Goal: Task Accomplishment & Management: Manage account settings

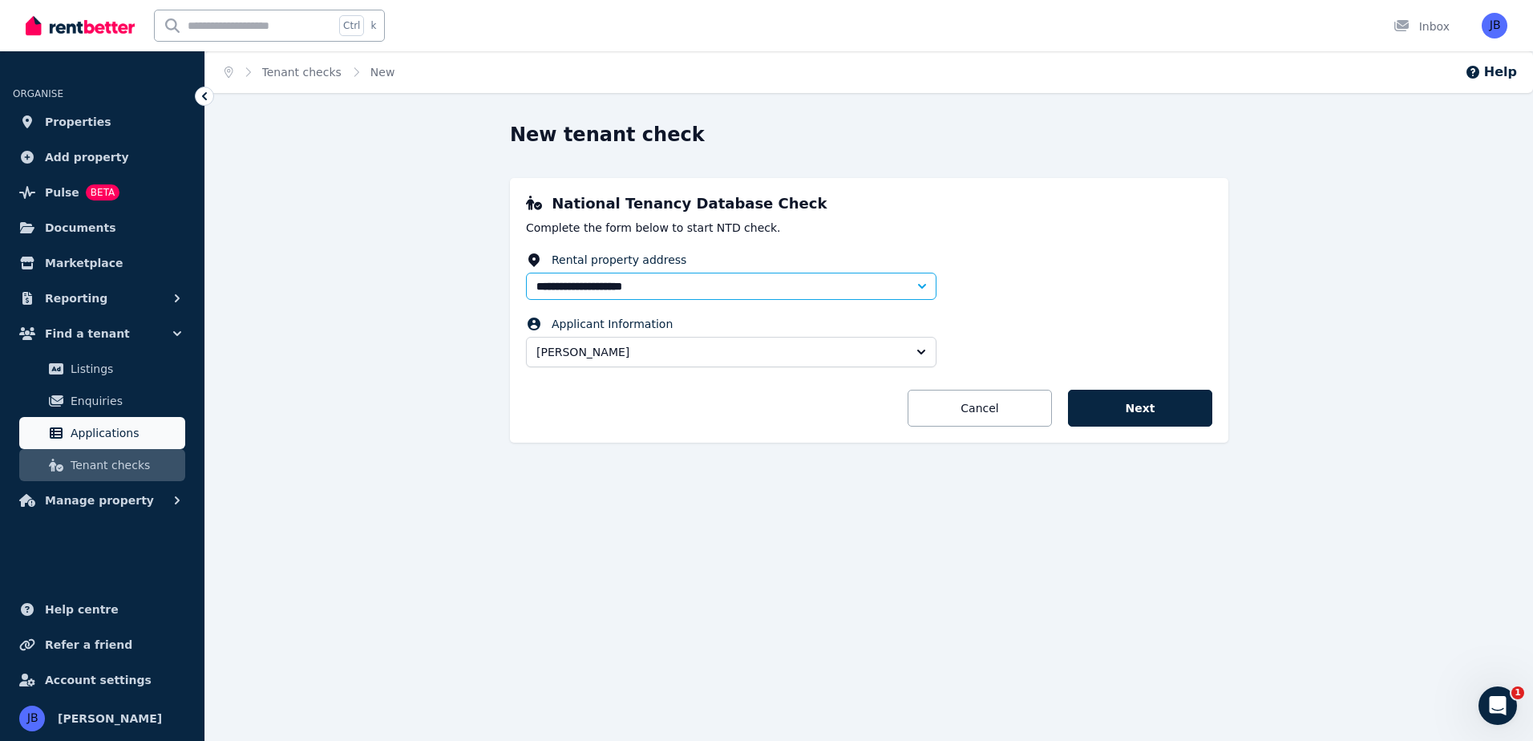
click at [118, 435] on span "Applications" at bounding box center [125, 432] width 108 height 19
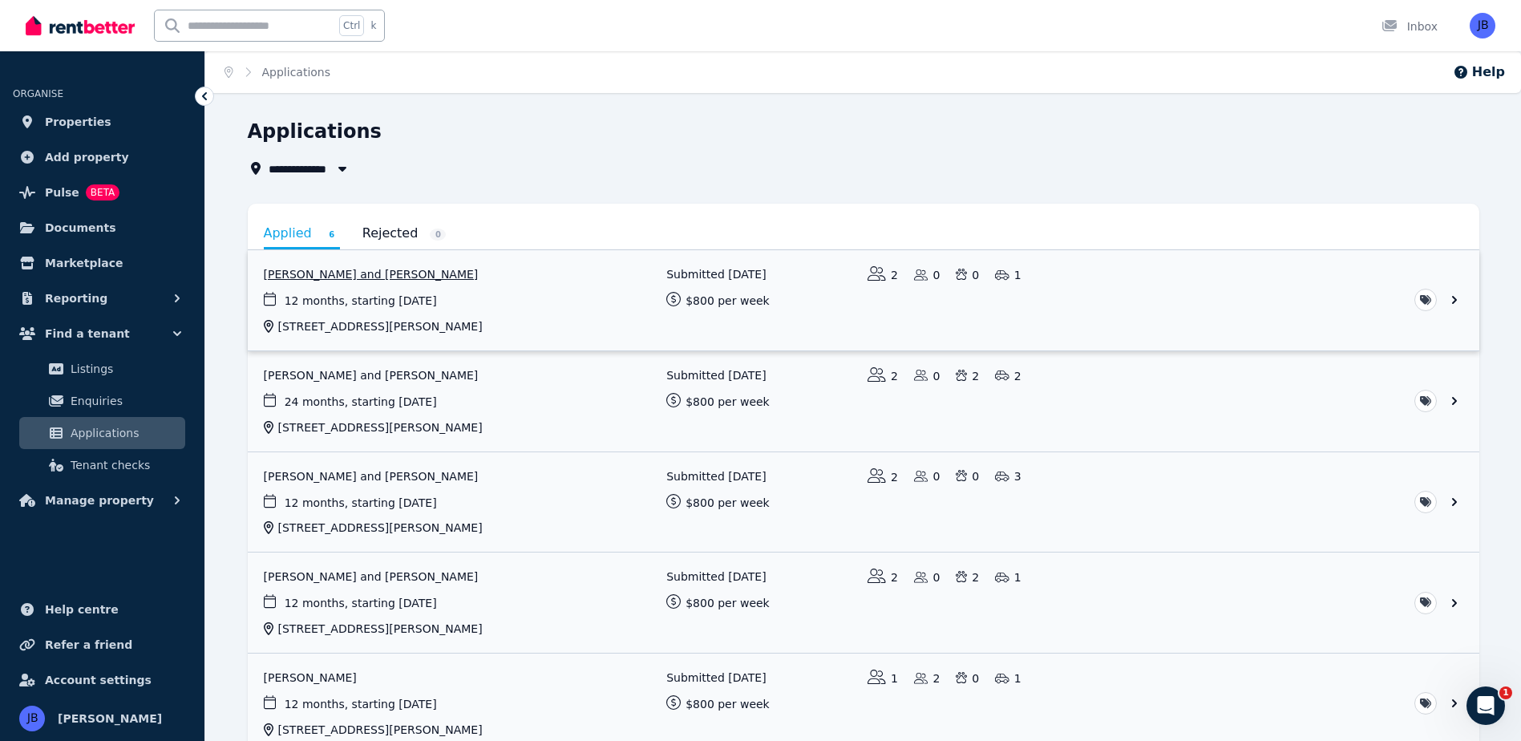
click at [308, 281] on link "View application: Christie Horner and Daryl Day" at bounding box center [864, 300] width 1232 height 100
click at [674, 292] on link "View application: Christie Horner and Daryl Day" at bounding box center [864, 300] width 1232 height 100
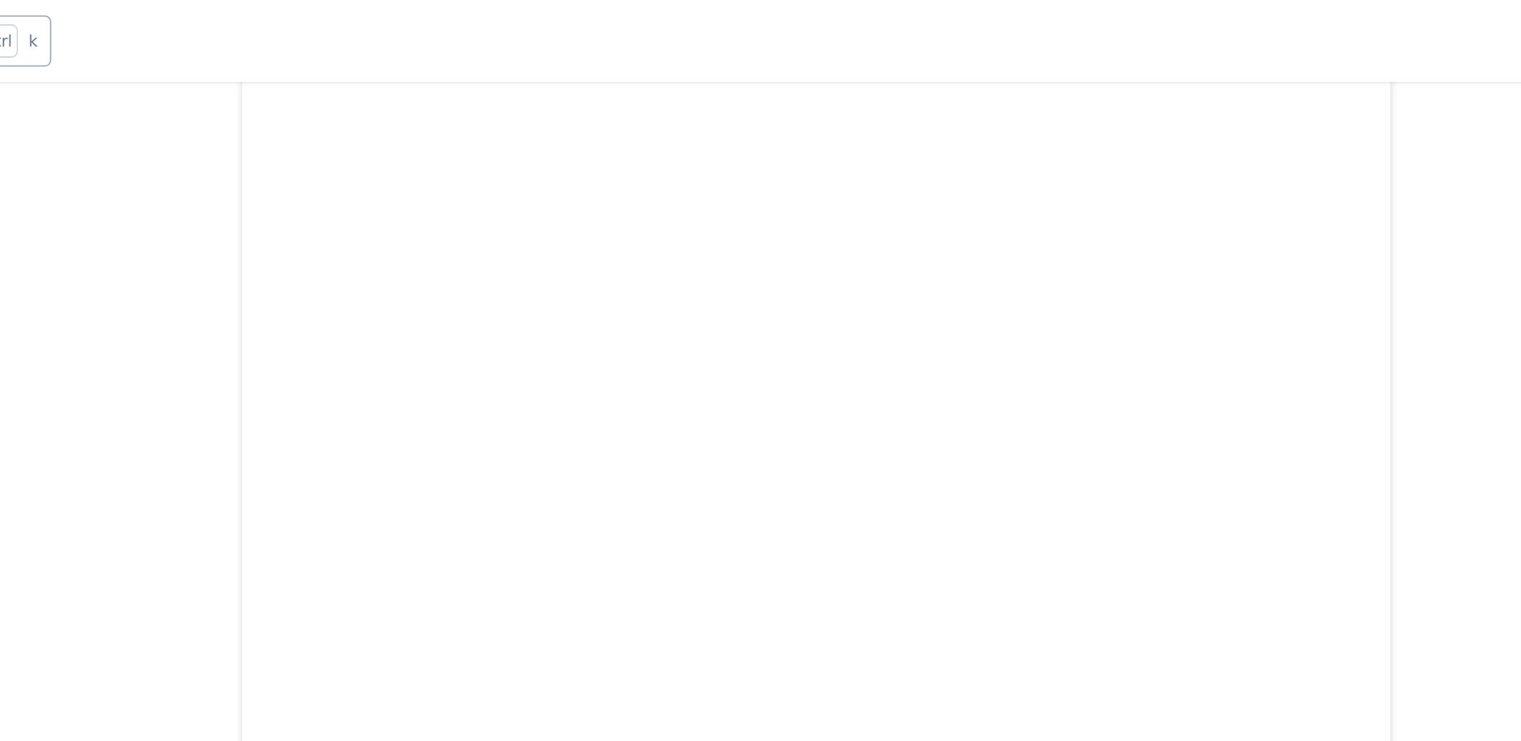
scroll to position [12814, 0]
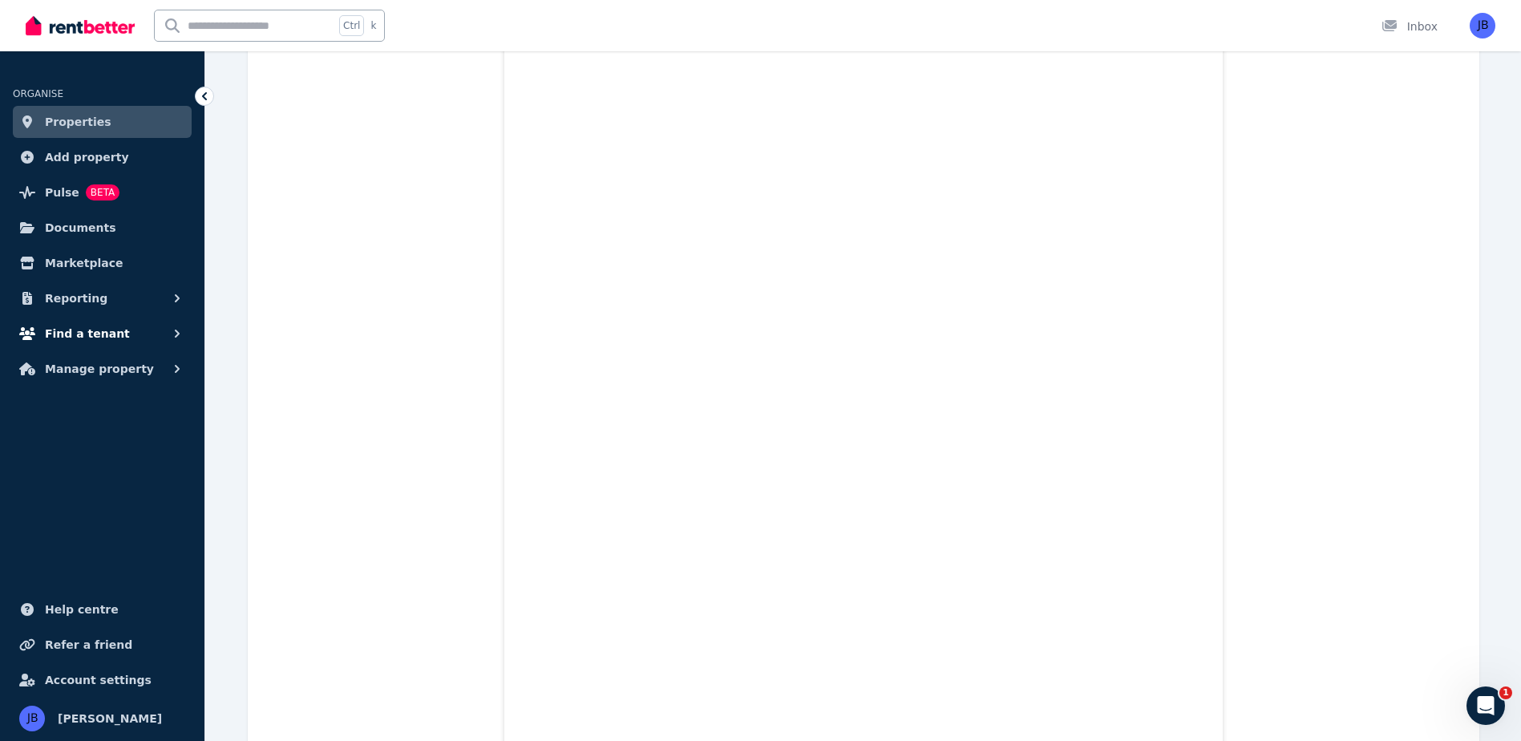
click at [78, 330] on span "Find a tenant" at bounding box center [87, 333] width 85 height 19
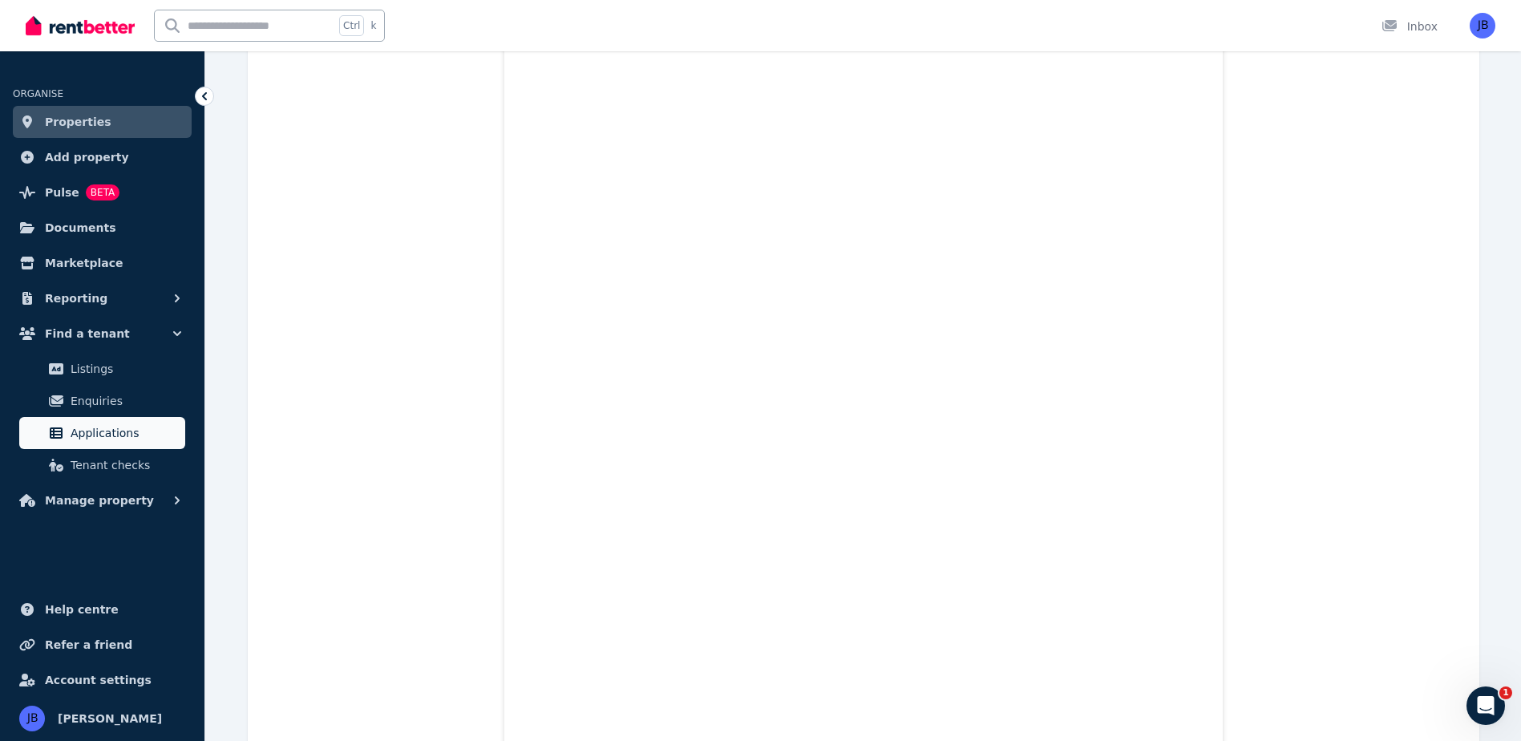
click at [93, 441] on span "Applications" at bounding box center [125, 432] width 108 height 19
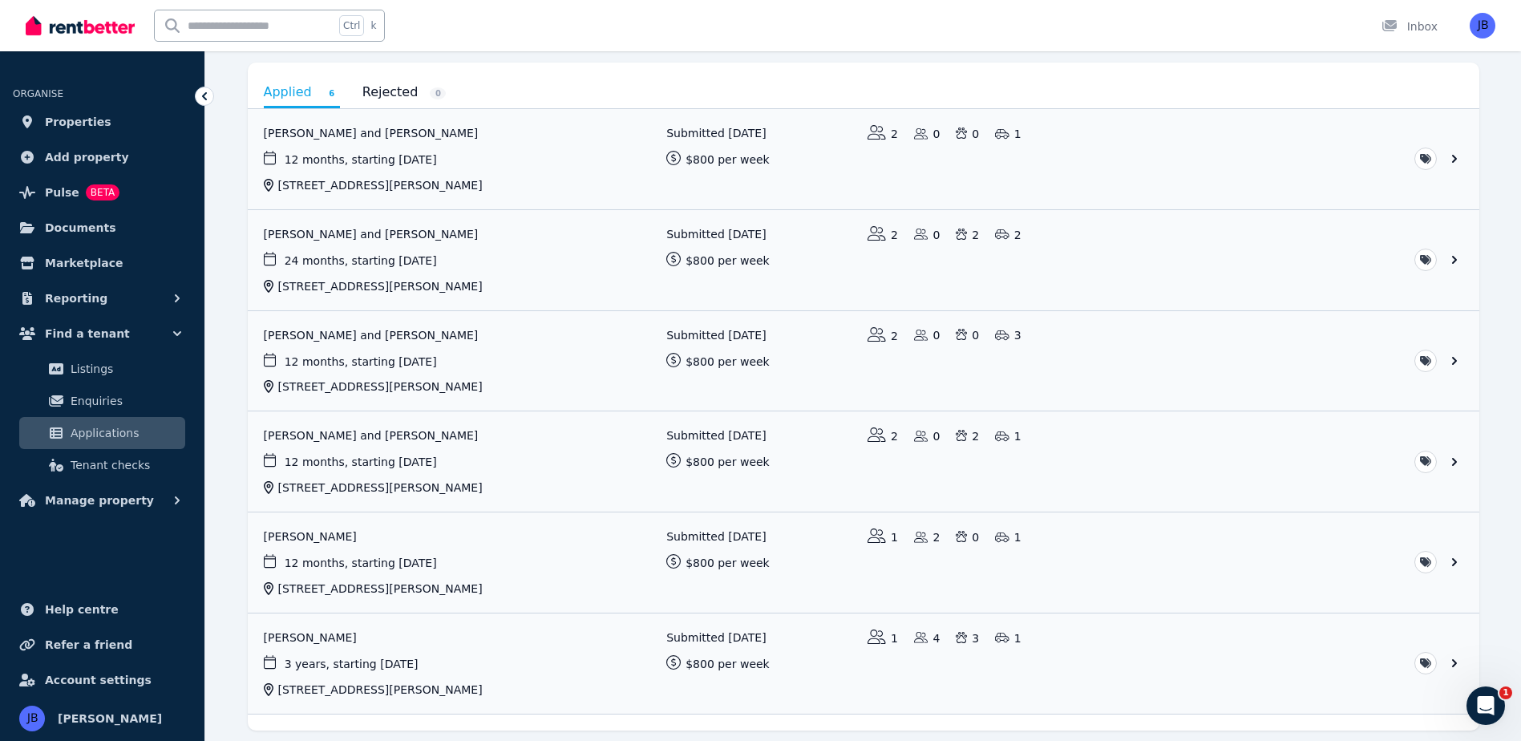
scroll to position [134, 0]
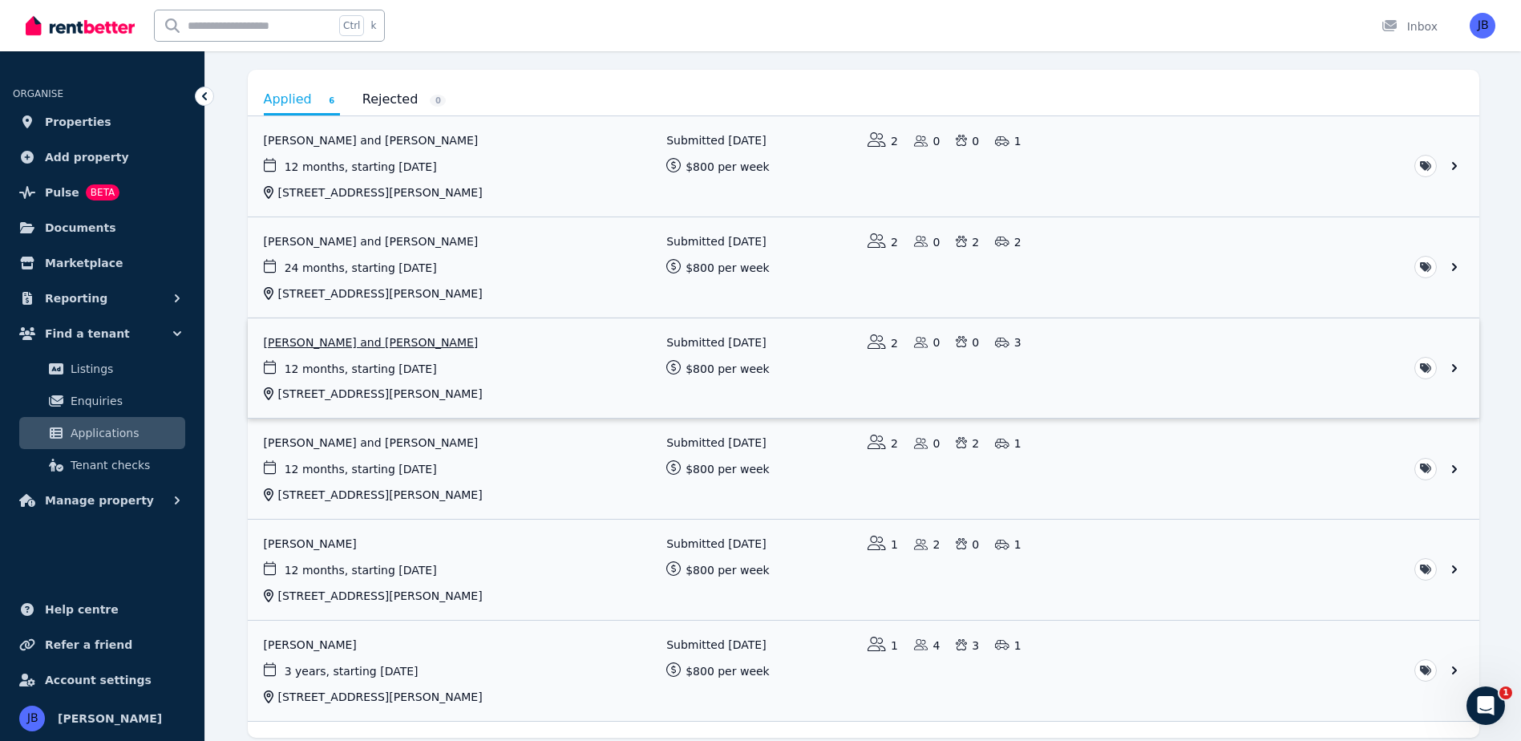
click at [308, 355] on link "View application: Gabrielle Walker and Amy Caldwell" at bounding box center [864, 368] width 1232 height 100
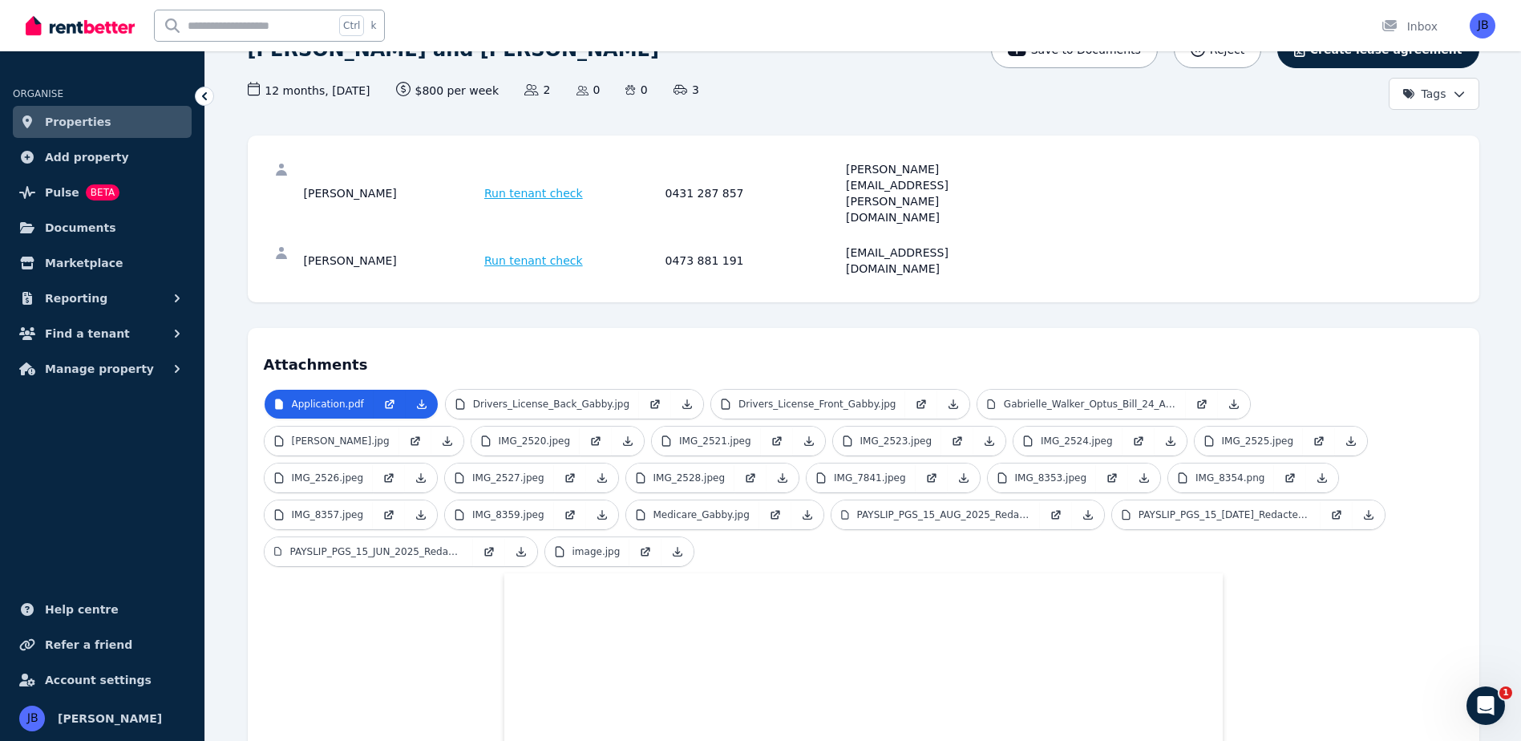
scroll to position [134, 0]
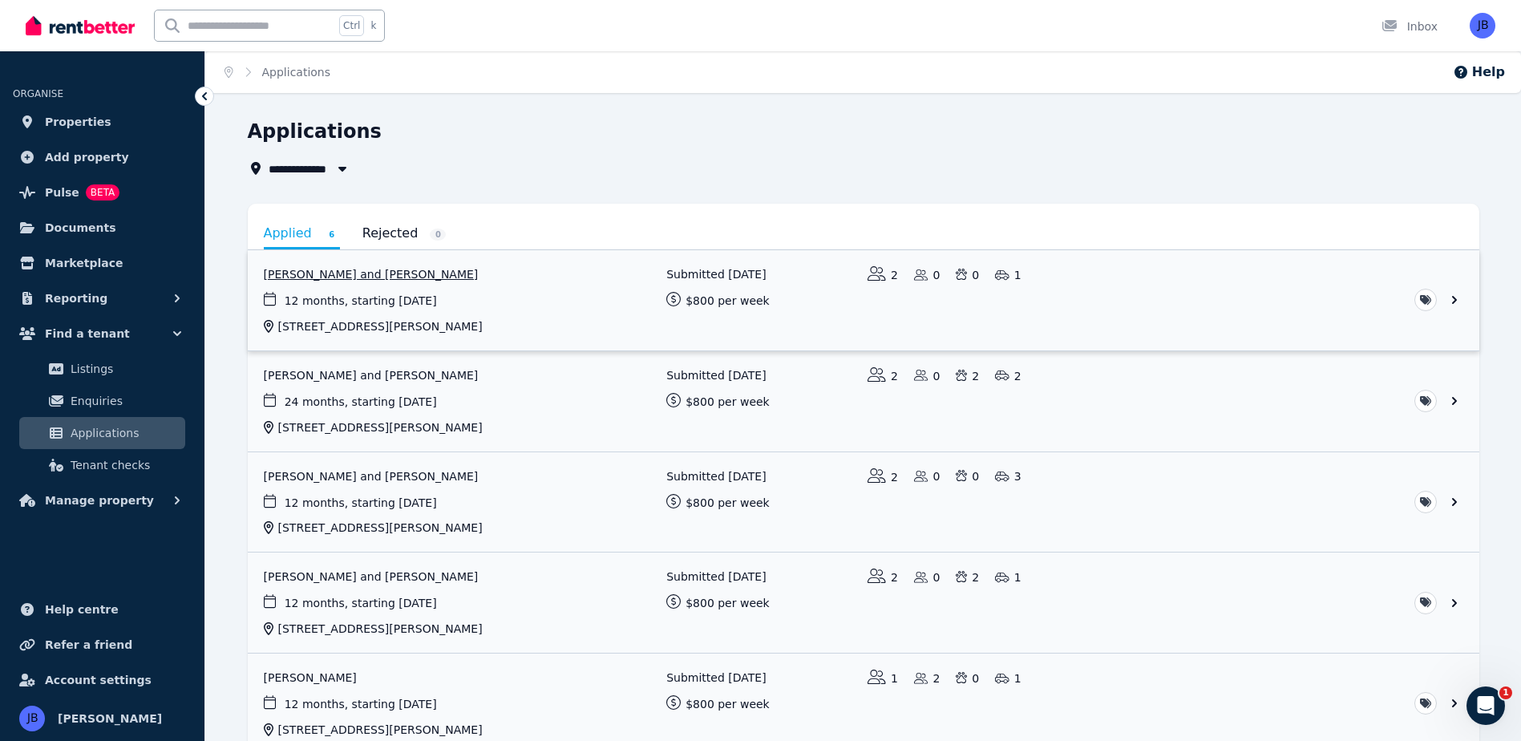
click at [333, 271] on link "View application: Christie Horner and Daryl Day" at bounding box center [864, 300] width 1232 height 100
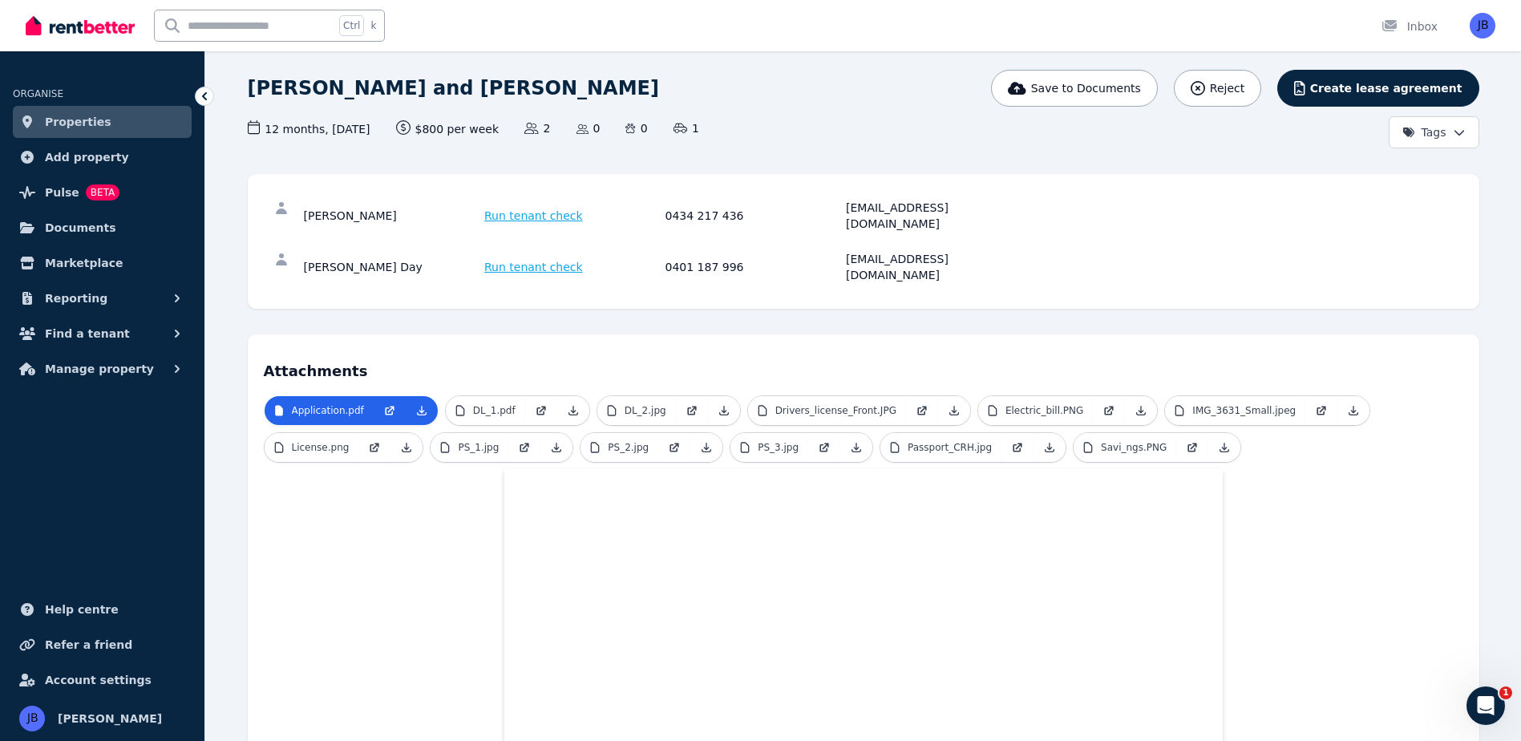
scroll to position [91, 0]
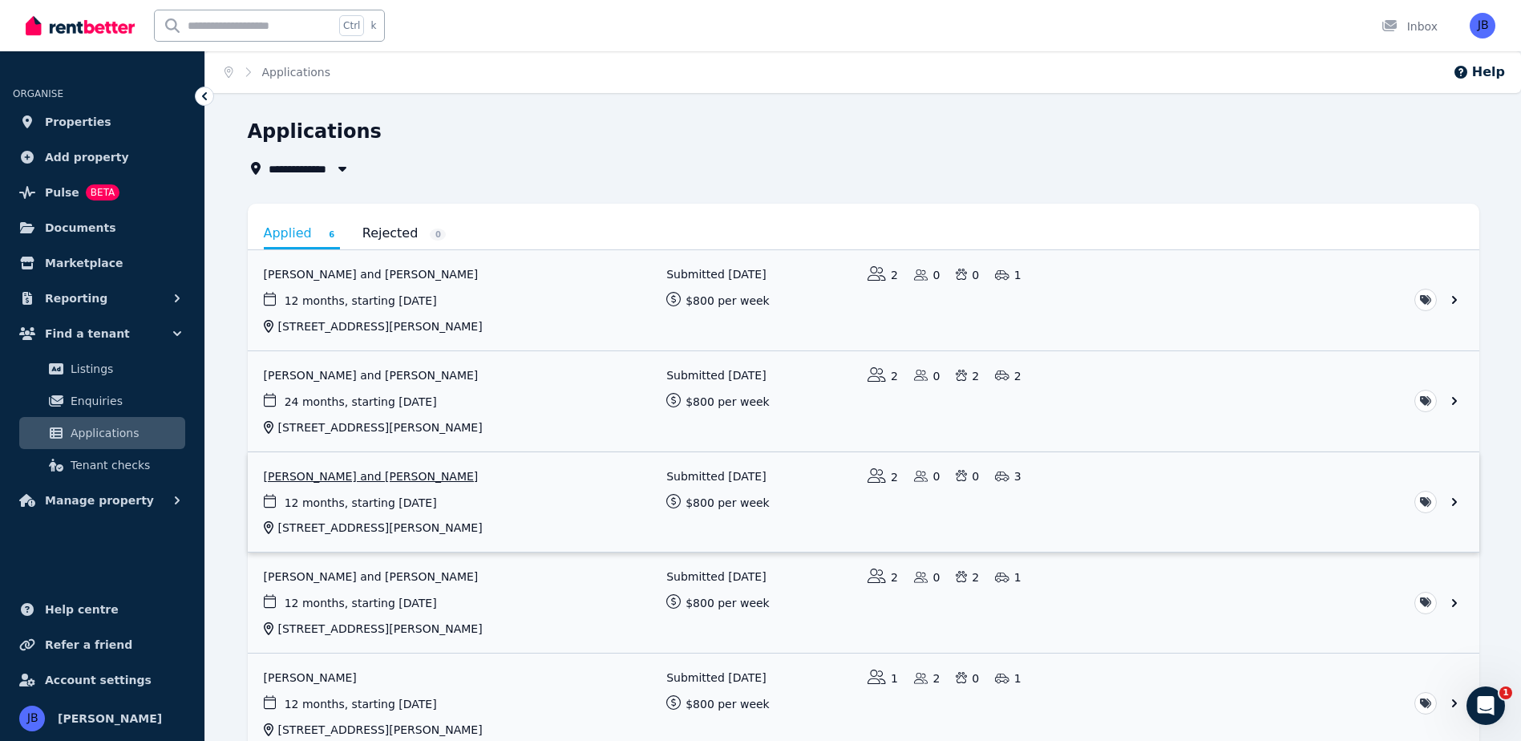
click at [304, 485] on link "View application: Gabrielle Walker and Amy Caldwell" at bounding box center [864, 502] width 1232 height 100
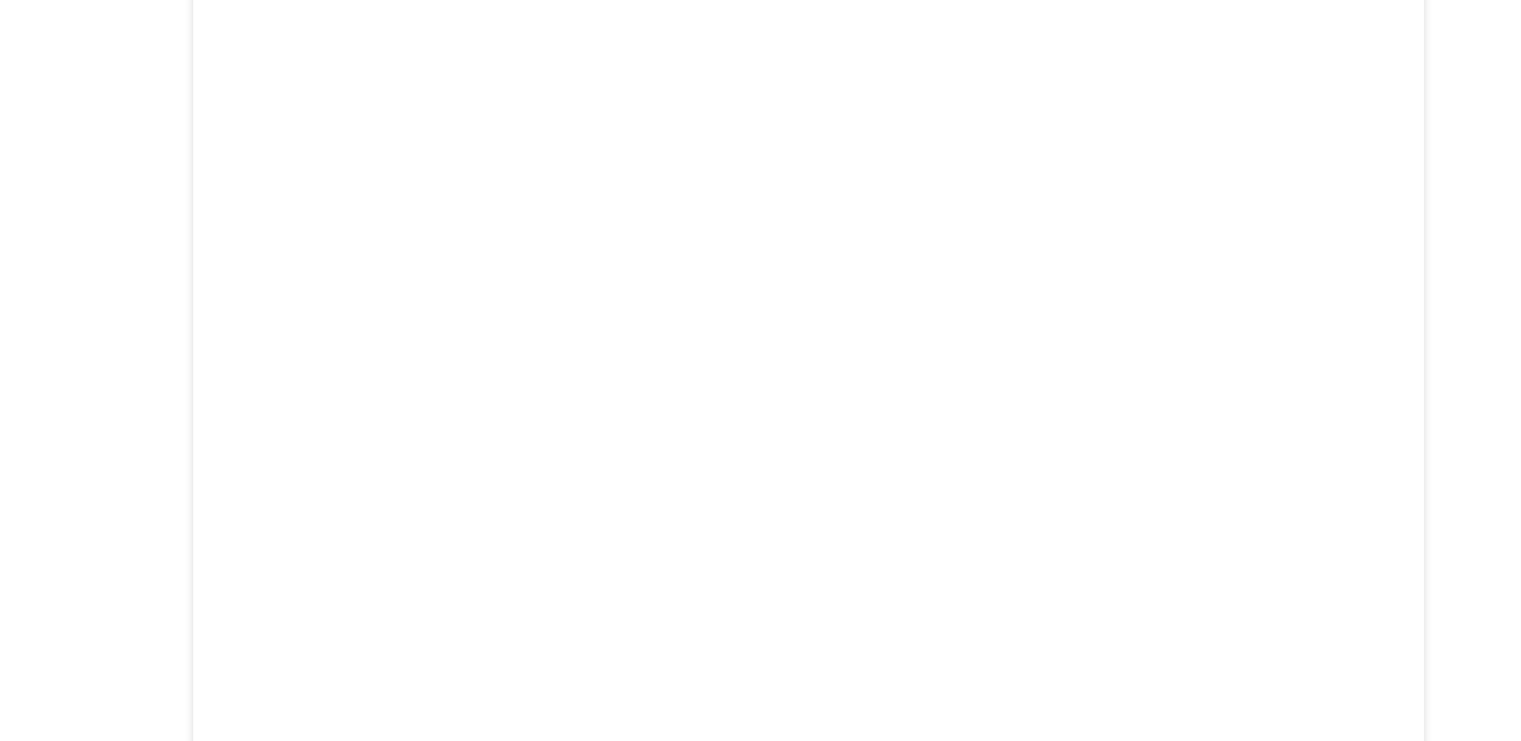
scroll to position [9982, 0]
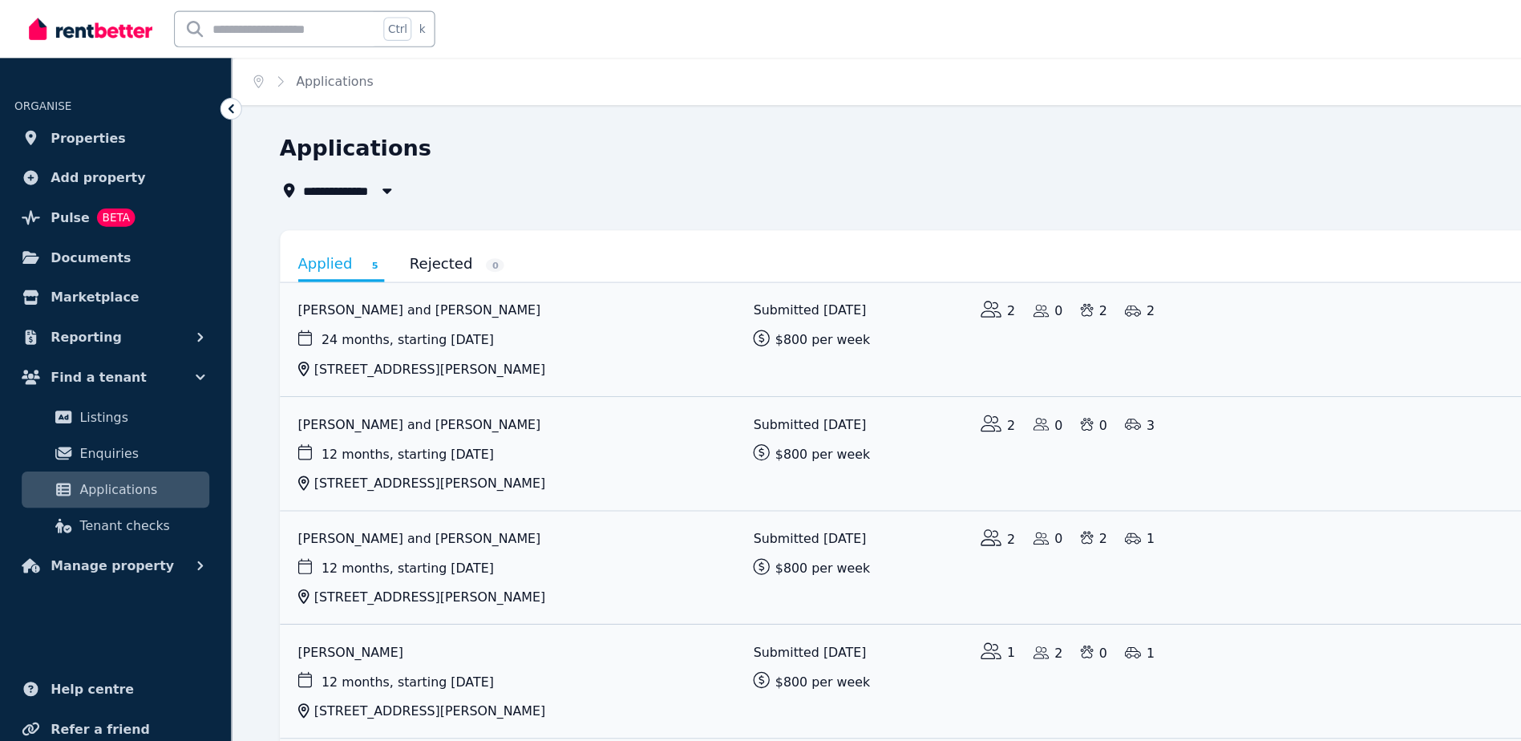
click at [127, 434] on span "Applications" at bounding box center [125, 432] width 108 height 19
click at [313, 274] on link "View application: Christie Horner and Daryl Day" at bounding box center [864, 300] width 1232 height 100
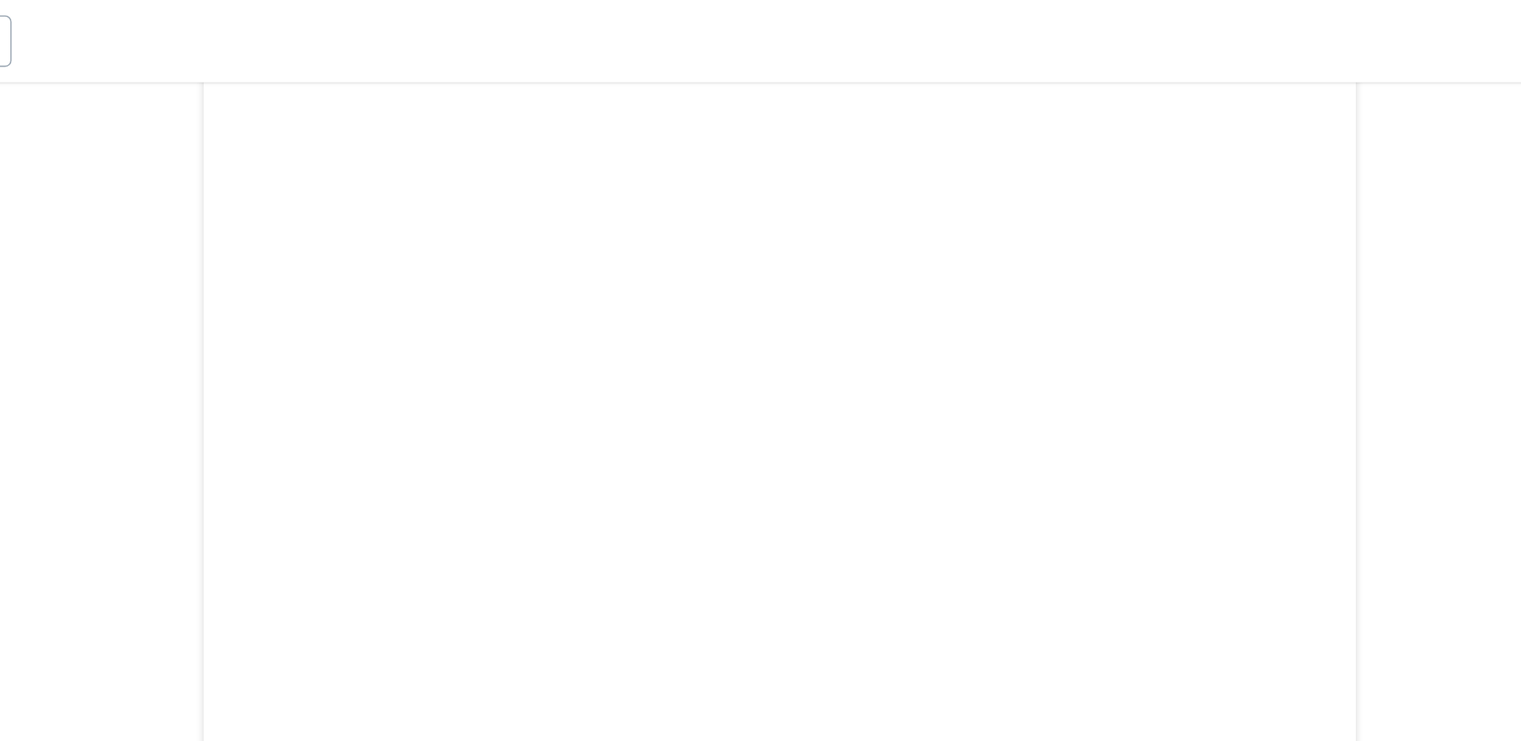
scroll to position [3565, 0]
